Goal: Task Accomplishment & Management: Use online tool/utility

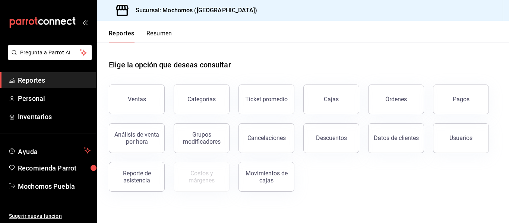
click at [51, 82] on span "Reportes" at bounding box center [54, 80] width 73 height 10
click at [404, 105] on button "Órdenes" at bounding box center [396, 100] width 56 height 30
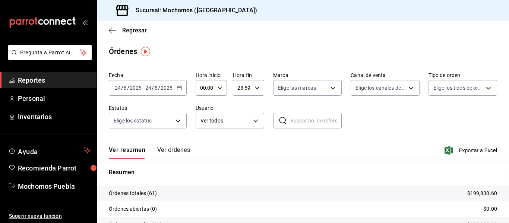
click at [178, 84] on div "2025-08-24 24 / 8 / 2025 - 2025-08-24 24 / 8 / 2025" at bounding box center [148, 88] width 78 height 16
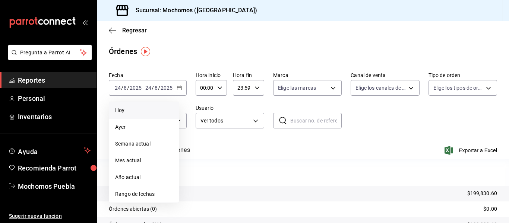
click at [120, 112] on span "Hoy" at bounding box center [144, 111] width 58 height 8
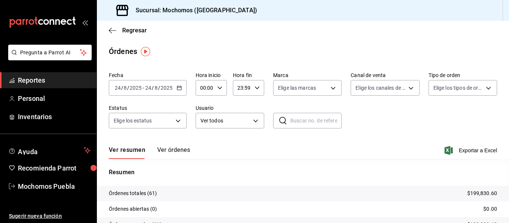
click at [219, 87] on icon "button" at bounding box center [219, 87] width 5 height 5
click at [202, 143] on button "04" at bounding box center [203, 139] width 12 height 15
type input "04:00"
click at [205, 138] on span "04" at bounding box center [202, 139] width 3 height 6
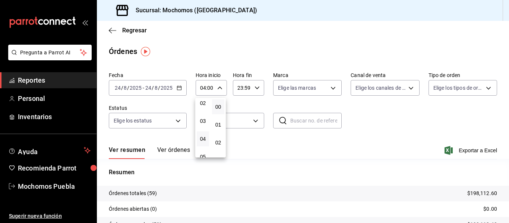
click at [361, 124] on div at bounding box center [254, 111] width 509 height 223
click at [458, 150] on span "Exportar a Excel" at bounding box center [471, 150] width 51 height 9
click at [53, 79] on span "Reportes" at bounding box center [54, 80] width 73 height 10
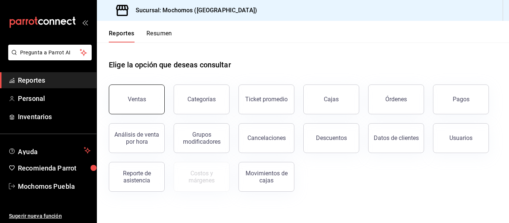
click at [138, 93] on button "Ventas" at bounding box center [137, 100] width 56 height 30
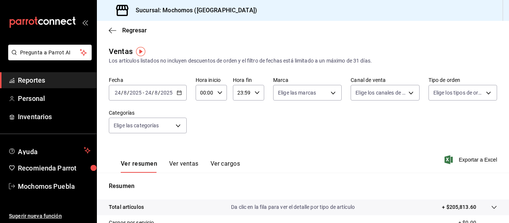
click at [178, 92] on icon "button" at bounding box center [179, 92] width 5 height 5
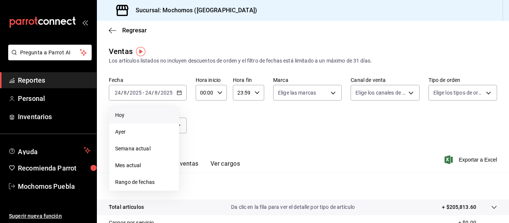
click at [127, 115] on span "Hoy" at bounding box center [144, 116] width 58 height 8
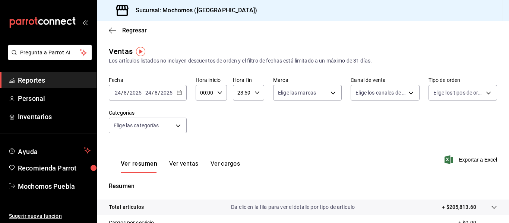
click at [217, 91] on icon "button" at bounding box center [219, 92] width 5 height 5
click at [203, 148] on span "04" at bounding box center [202, 148] width 3 height 6
type input "04:00"
click at [465, 160] on div at bounding box center [254, 111] width 509 height 223
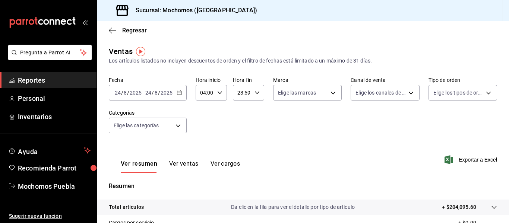
click at [465, 160] on span "Exportar a Excel" at bounding box center [471, 160] width 51 height 9
click at [77, 84] on span "Reportes" at bounding box center [54, 80] width 73 height 10
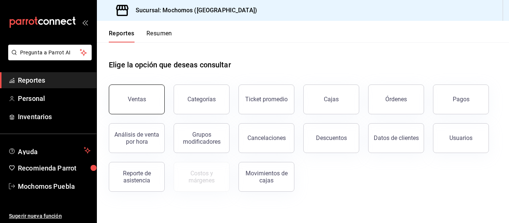
click at [135, 93] on button "Ventas" at bounding box center [137, 100] width 56 height 30
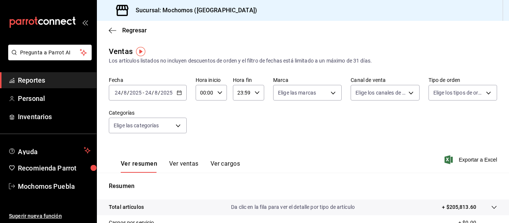
click at [52, 78] on span "Reportes" at bounding box center [54, 80] width 73 height 10
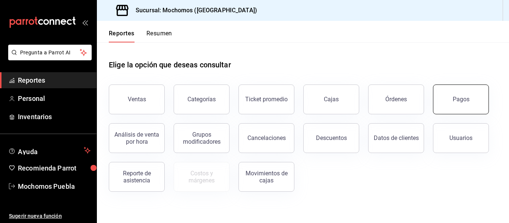
click at [443, 97] on button "Pagos" at bounding box center [461, 100] width 56 height 30
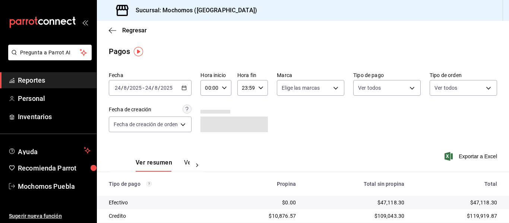
click at [186, 88] on \(Stroke\) "button" at bounding box center [184, 87] width 4 height 0
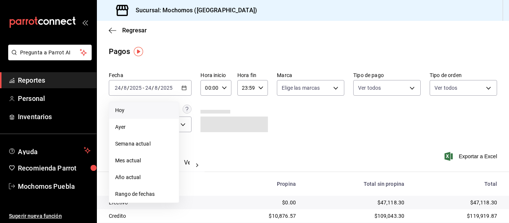
click at [128, 107] on span "Hoy" at bounding box center [144, 111] width 58 height 8
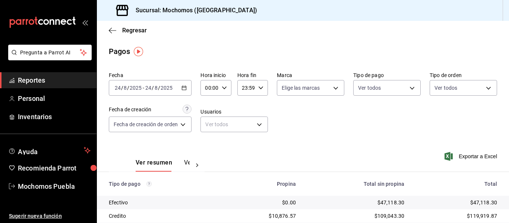
click at [227, 87] on icon "button" at bounding box center [224, 87] width 5 height 5
click at [208, 142] on span "04" at bounding box center [209, 141] width 3 height 6
type input "04:00"
click at [317, 117] on div at bounding box center [254, 111] width 509 height 223
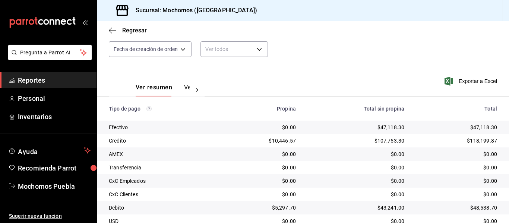
scroll to position [119, 0]
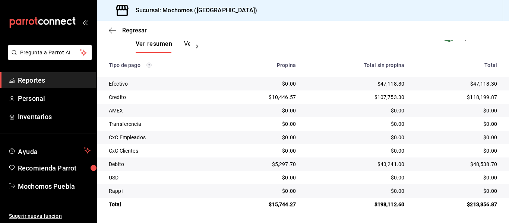
click at [61, 84] on span "Reportes" at bounding box center [54, 80] width 73 height 10
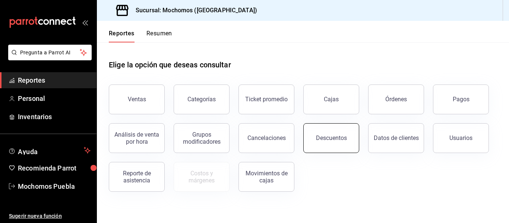
click at [331, 132] on button "Descuentos" at bounding box center [332, 138] width 56 height 30
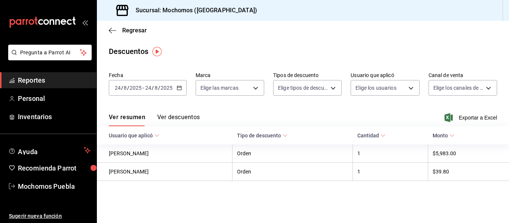
click at [177, 88] on icon "button" at bounding box center [179, 87] width 5 height 5
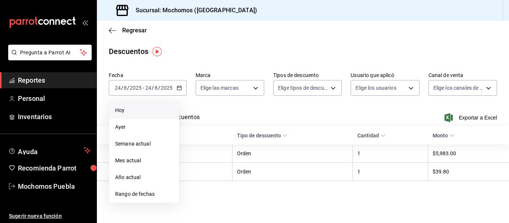
click at [120, 112] on span "Hoy" at bounding box center [144, 111] width 58 height 8
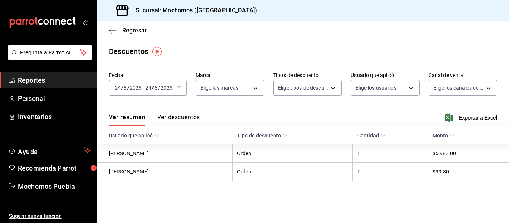
click at [170, 118] on button "Ver descuentos" at bounding box center [178, 120] width 43 height 13
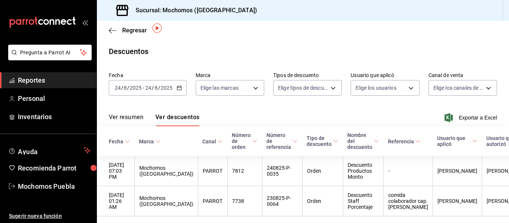
scroll to position [45, 0]
